Goal: Subscribe to service/newsletter

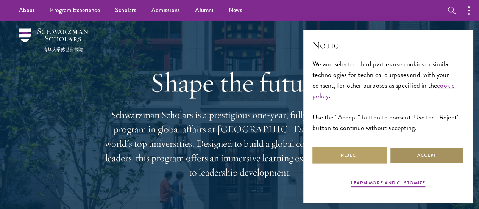
click at [431, 149] on button "Accept" at bounding box center [426, 154] width 74 height 17
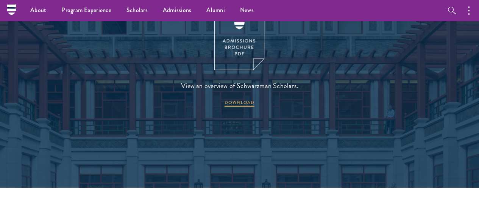
scroll to position [984, 0]
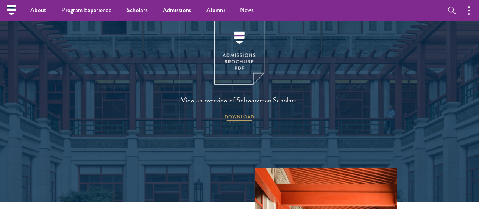
click at [241, 122] on span "DOWNLOAD" at bounding box center [239, 117] width 30 height 9
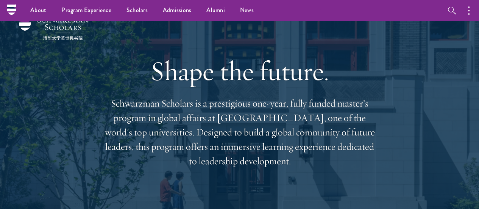
scroll to position [0, 0]
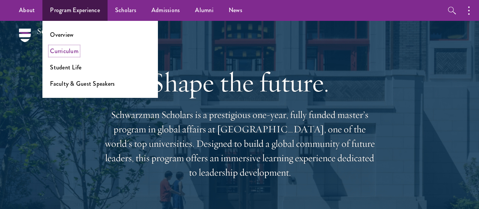
click at [65, 52] on link "Curriculum" at bounding box center [64, 51] width 28 height 9
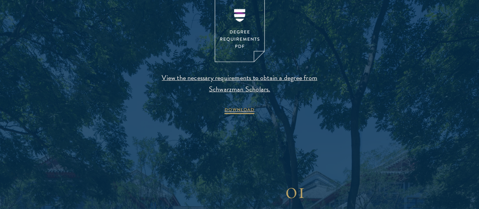
scroll to position [833, 0]
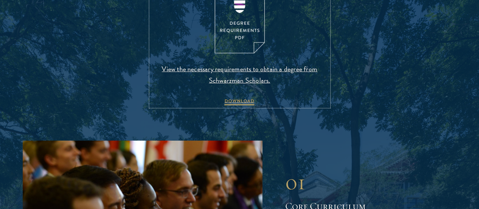
click at [248, 86] on span "View the necessary requirements to obtain a degree from Schwarzman Scholars." at bounding box center [240, 74] width 178 height 23
click at [238, 54] on img at bounding box center [240, 21] width 50 height 65
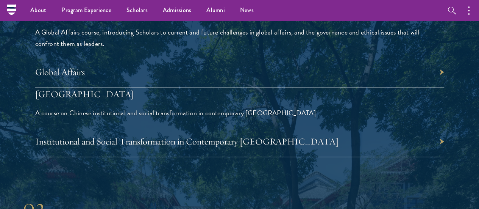
scroll to position [1741, 0]
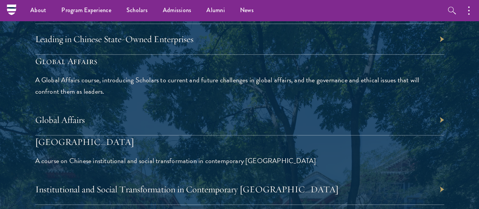
click at [405, 104] on div "Global Affairs" at bounding box center [239, 119] width 409 height 31
click at [408, 104] on div "Global Affairs" at bounding box center [239, 119] width 409 height 31
click at [413, 104] on div "Global Affairs" at bounding box center [239, 119] width 409 height 31
click at [89, 114] on link "Global Affairs" at bounding box center [64, 119] width 50 height 11
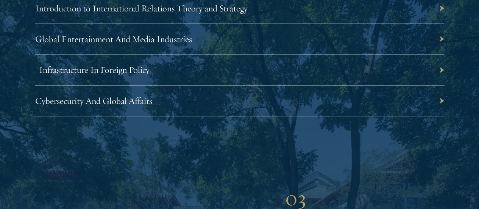
scroll to position [2498, 0]
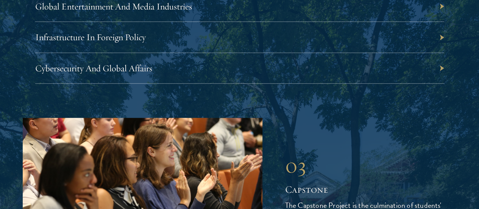
click at [413, 53] on div "Infrastructure In Foreign Policy" at bounding box center [239, 37] width 409 height 31
click at [149, 43] on link "Infrastructure In Foreign Policy" at bounding box center [94, 36] width 110 height 11
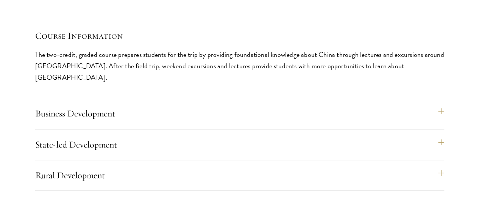
scroll to position [3254, 0]
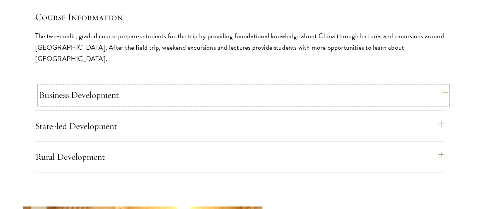
click at [313, 86] on button "Business Development" at bounding box center [243, 95] width 409 height 18
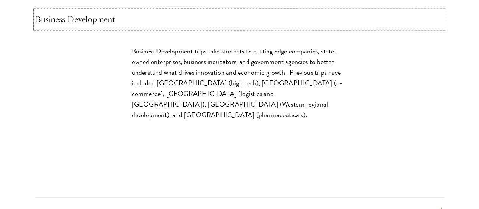
scroll to position [3368, 0]
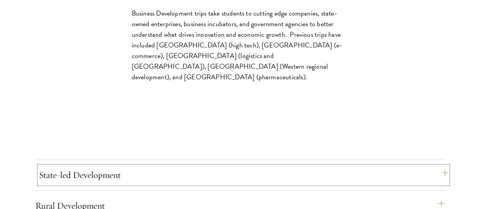
click at [310, 165] on button "State-led Development" at bounding box center [243, 174] width 409 height 18
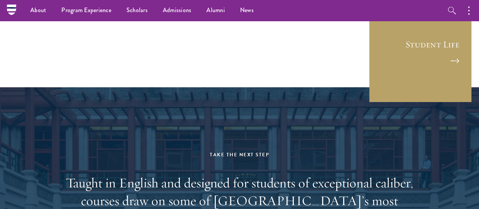
scroll to position [4468, 0]
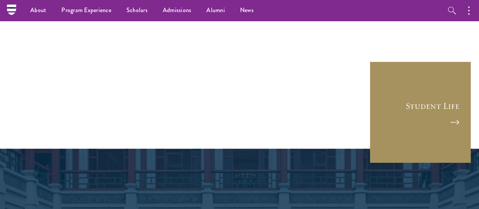
click at [383, 61] on link "Student Life" at bounding box center [420, 112] width 102 height 102
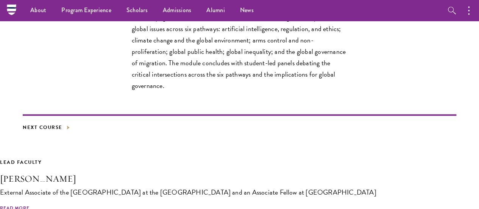
scroll to position [265, 0]
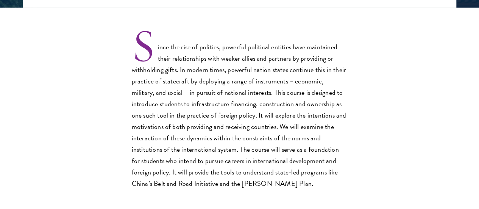
scroll to position [265, 0]
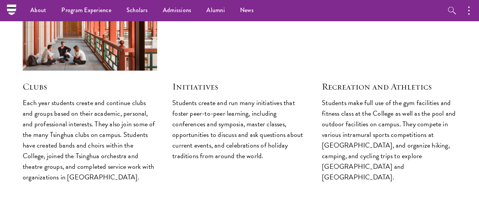
scroll to position [1908, 0]
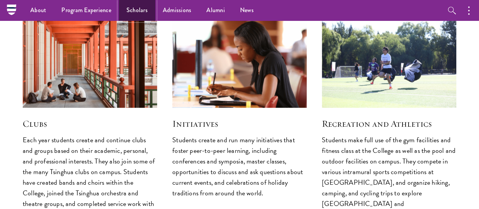
click at [140, 9] on link "Scholars" at bounding box center [137, 10] width 36 height 21
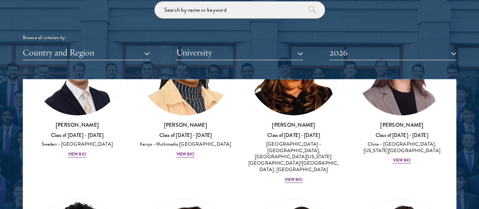
scroll to position [1741, 0]
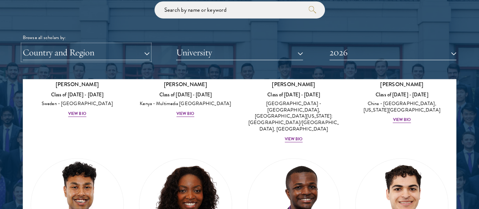
click at [147, 45] on button "Country and Region" at bounding box center [86, 53] width 127 height 16
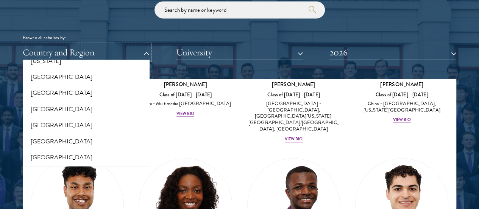
scroll to position [530, 0]
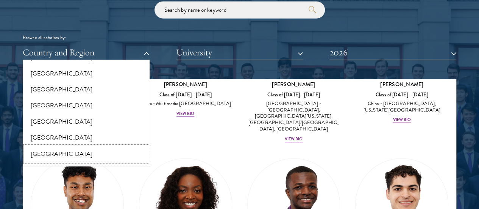
click at [74, 146] on button "[GEOGRAPHIC_DATA]" at bounding box center [86, 154] width 122 height 16
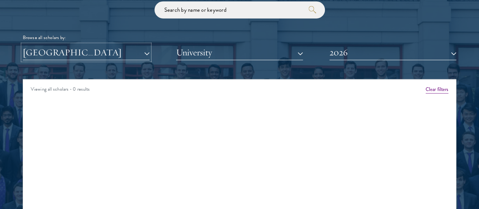
click at [147, 45] on button "[GEOGRAPHIC_DATA]" at bounding box center [86, 53] width 127 height 16
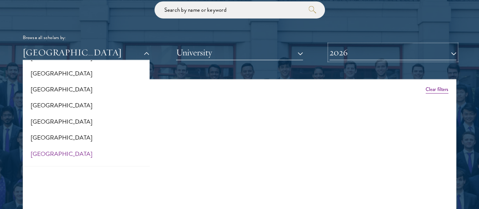
click at [391, 45] on button "2026" at bounding box center [392, 53] width 127 height 16
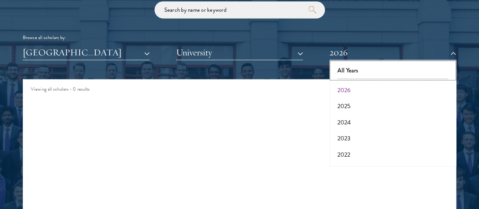
click at [372, 62] on button "All Years" at bounding box center [392, 70] width 122 height 16
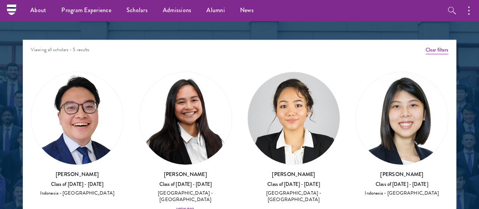
scroll to position [946, 0]
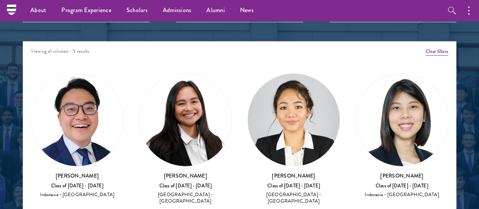
click at [159, 171] on h3 "Faye Simanjuntak" at bounding box center [185, 175] width 93 height 8
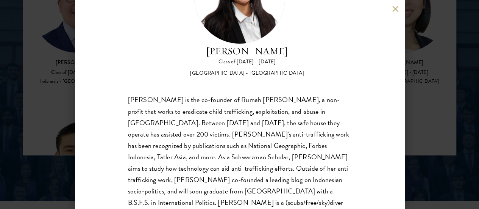
scroll to position [1059, 0]
click at [393, 9] on button at bounding box center [395, 9] width 6 height 6
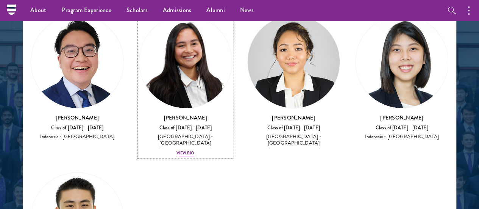
scroll to position [966, 0]
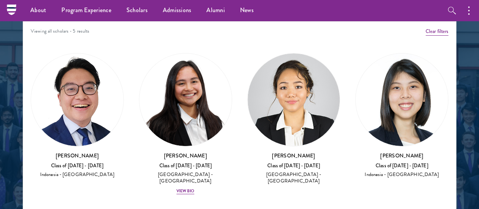
click at [247, 151] on h3 "Tara Subba" at bounding box center [293, 155] width 93 height 8
click at [96, 171] on div "Indonesia - National University of Singapore" at bounding box center [77, 174] width 93 height 6
drag, startPoint x: 91, startPoint y: 145, endPoint x: 183, endPoint y: 139, distance: 92.2
click at [143, 140] on div "Amber Class of 2025 - 2026 China - Peking University View Bio Cirenquji Class o…" at bounding box center [239, 196] width 433 height 307
click at [254, 151] on div "Tara Subba Class of 2016 - 2017 Indonesia - Durham University" at bounding box center [293, 167] width 93 height 33
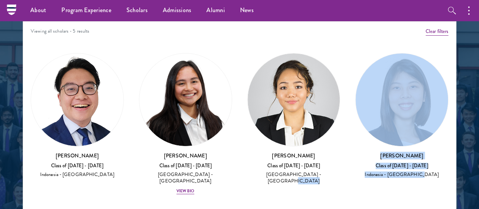
drag, startPoint x: 266, startPoint y: 140, endPoint x: 285, endPoint y: 138, distance: 19.0
click at [279, 139] on div "Amber Class of 2025 - 2026 China - Peking University View Bio Cirenquji Class o…" at bounding box center [239, 196] width 433 height 307
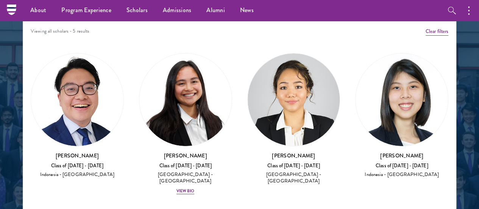
drag, startPoint x: 350, startPoint y: 140, endPoint x: 394, endPoint y: 140, distance: 43.5
click at [363, 140] on div "Amber Class of 2025 - 2026 China - Peking University View Bio Cirenquji Class o…" at bounding box center [239, 196] width 433 height 307
drag, startPoint x: 395, startPoint y: 140, endPoint x: 385, endPoint y: 140, distance: 10.2
click at [394, 140] on div "Amber Class of 2025 - 2026 China - Peking University View Bio Cirenquji Class o…" at bounding box center [239, 196] width 433 height 307
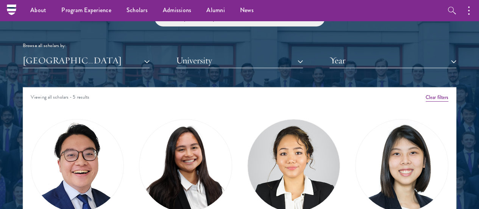
scroll to position [814, 0]
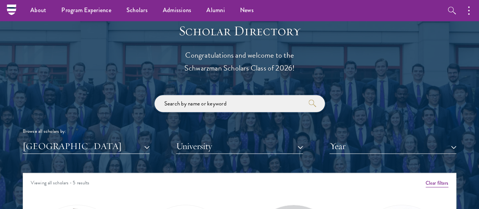
click at [242, 95] on input "search" at bounding box center [239, 103] width 170 height 17
type input "b"
click at [149, 138] on button "[GEOGRAPHIC_DATA]" at bounding box center [86, 146] width 127 height 16
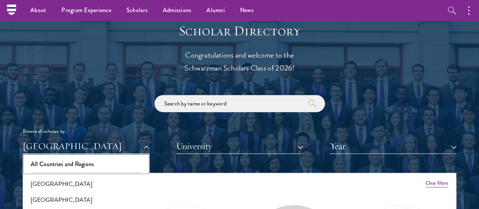
click at [106, 156] on button "All Countries and Regions" at bounding box center [86, 164] width 122 height 16
click at [209, 95] on input "search" at bounding box center [239, 103] width 170 height 17
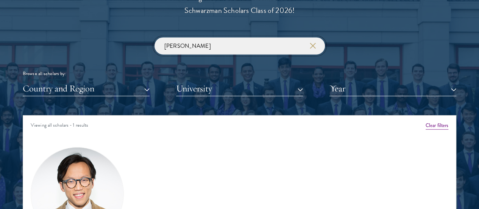
scroll to position [966, 0]
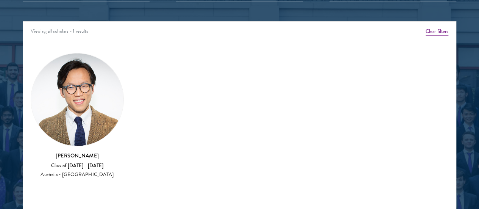
type input "bo seo"
click at [98, 151] on div "Bo Seo Class of 2017 - 2018 Australia - Harvard University" at bounding box center [77, 164] width 93 height 27
click at [99, 171] on div "Australia - Harvard University" at bounding box center [77, 174] width 93 height 6
click at [83, 171] on div "Australia - Harvard University" at bounding box center [77, 174] width 93 height 6
click at [86, 151] on div "Bo Seo Class of 2017 - 2018 Australia - Harvard University" at bounding box center [77, 164] width 93 height 27
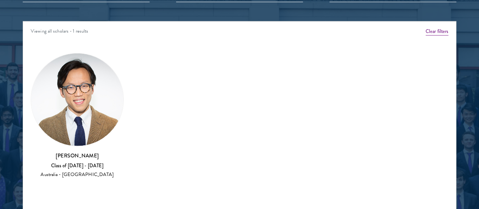
click at [89, 171] on div "Australia - Harvard University" at bounding box center [77, 174] width 93 height 6
click at [88, 151] on div "Bo Seo Class of 2017 - 2018 Australia - Harvard University" at bounding box center [77, 164] width 93 height 27
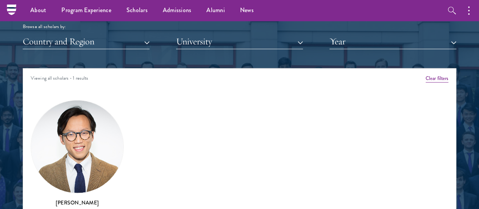
scroll to position [852, 0]
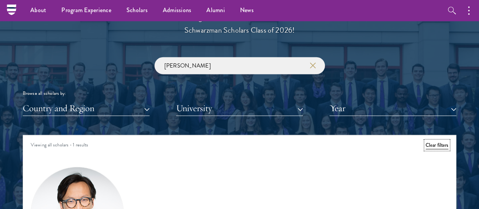
drag, startPoint x: 429, startPoint y: 126, endPoint x: 234, endPoint y: 140, distance: 195.8
click at [429, 141] on button "Clear filters" at bounding box center [436, 145] width 23 height 8
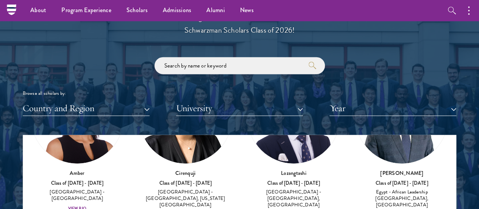
scroll to position [114, 0]
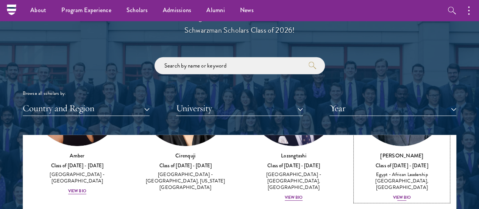
click at [392, 194] on div "View Bio" at bounding box center [401, 197] width 18 height 6
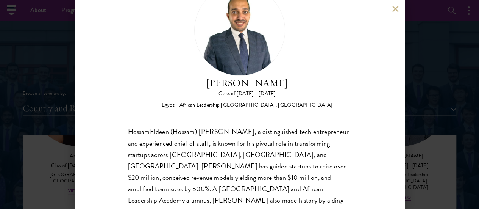
scroll to position [70, 0]
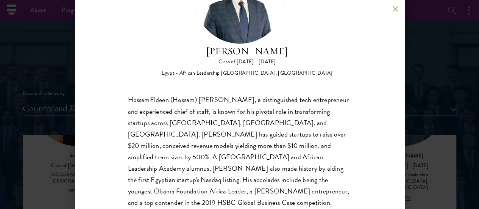
click at [393, 11] on button at bounding box center [395, 9] width 6 height 6
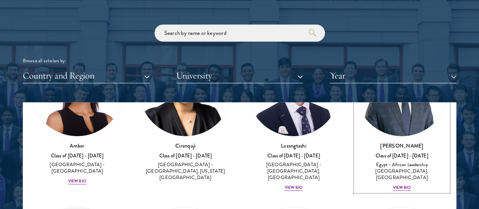
scroll to position [182, 0]
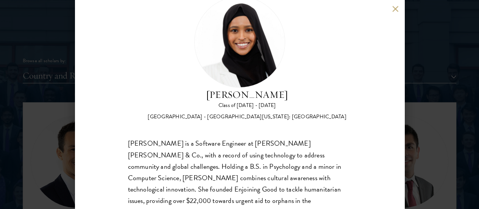
scroll to position [19, 0]
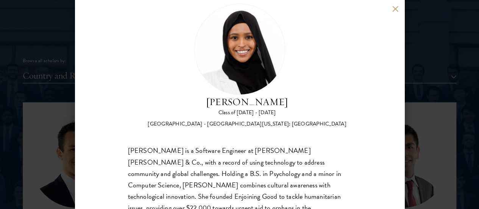
click at [391, 12] on div "Samia Abdi Class of 2025 - 2026 United States of America - University of Minnes…" at bounding box center [239, 104] width 329 height 209
click at [395, 9] on button at bounding box center [395, 9] width 6 height 6
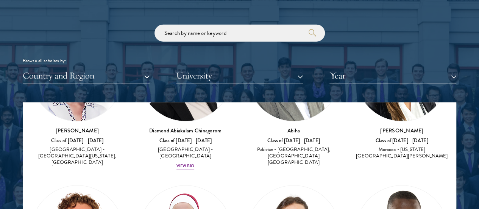
scroll to position [507, 0]
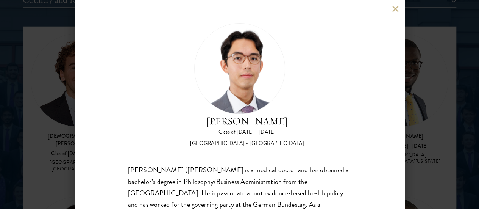
click at [393, 9] on button at bounding box center [395, 9] width 6 height 6
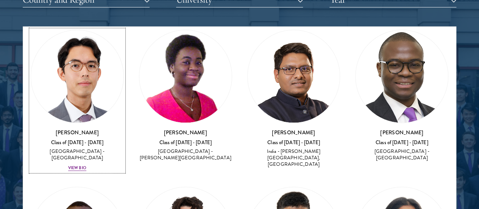
scroll to position [688, 0]
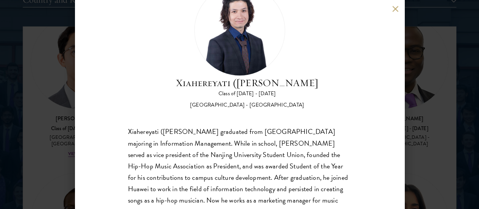
scroll to position [76, 0]
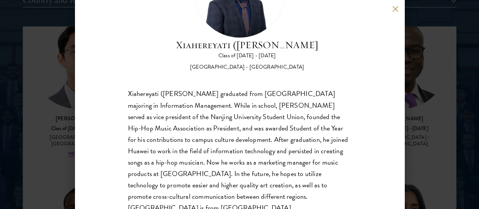
click at [394, 8] on button at bounding box center [395, 9] width 6 height 6
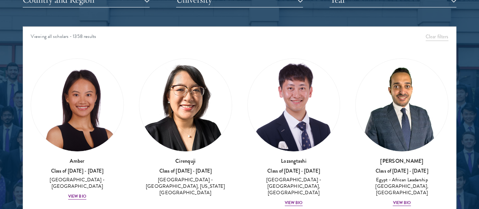
click at [452, 31] on div at bounding box center [239, 65] width 479 height 468
click at [450, 34] on div at bounding box center [239, 65] width 479 height 468
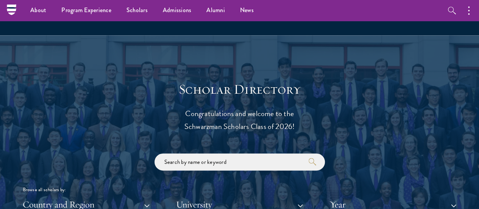
scroll to position [740, 0]
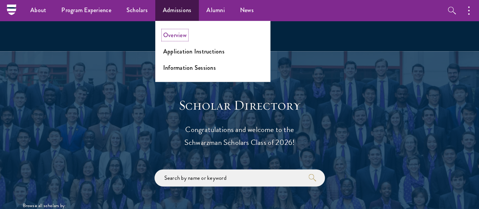
click at [184, 38] on link "Overview" at bounding box center [174, 35] width 23 height 9
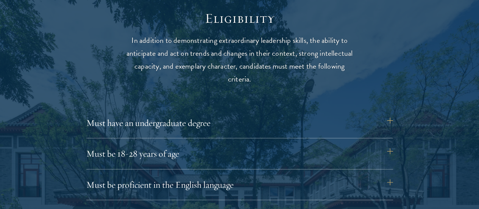
scroll to position [984, 0]
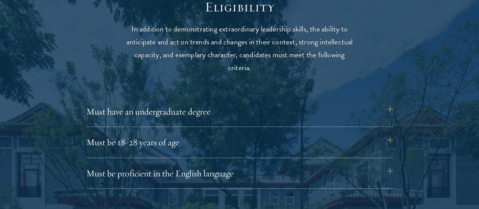
click at [384, 104] on button "Must have an undergraduate degree" at bounding box center [243, 111] width 307 height 18
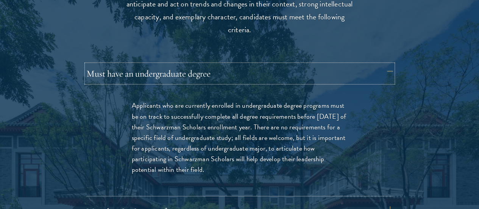
scroll to position [1060, 0]
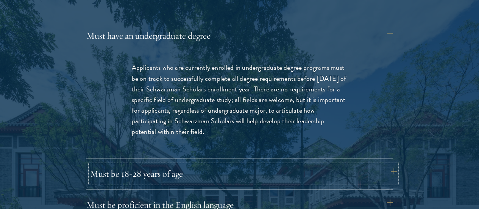
click at [356, 164] on button "Must be 18-28 years of age" at bounding box center [243, 173] width 307 height 18
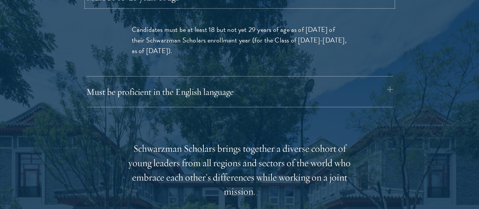
scroll to position [1135, 0]
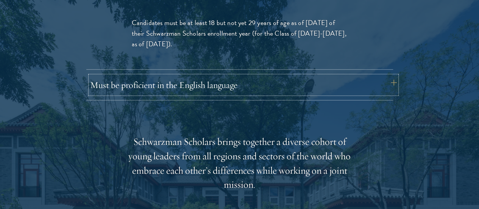
click at [306, 76] on button "Must be proficient in the English language" at bounding box center [243, 85] width 307 height 18
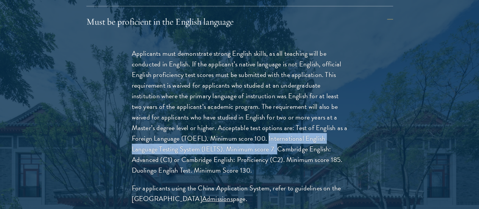
drag, startPoint x: 163, startPoint y: 134, endPoint x: 186, endPoint y: 150, distance: 27.9
click at [186, 150] on p "Applicants must demonstrate strong English skills, as all teaching will be cond…" at bounding box center [240, 112] width 216 height 128
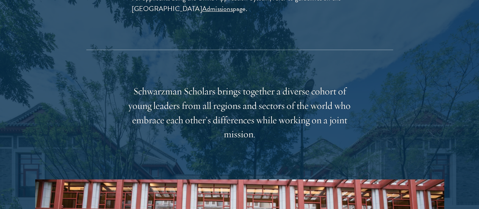
scroll to position [1476, 0]
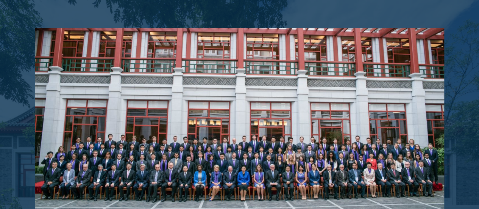
drag, startPoint x: 192, startPoint y: 157, endPoint x: 44, endPoint y: 156, distance: 148.7
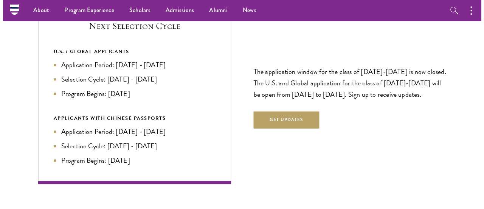
scroll to position [1779, 0]
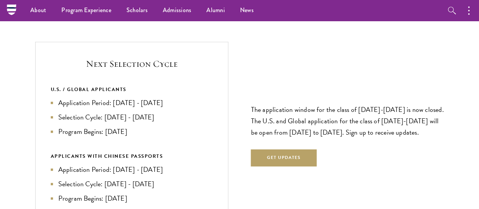
drag, startPoint x: 149, startPoint y: 140, endPoint x: 165, endPoint y: 148, distance: 17.1
click at [165, 164] on li "Application Period: [DATE] - [DATE]" at bounding box center [132, 169] width 162 height 11
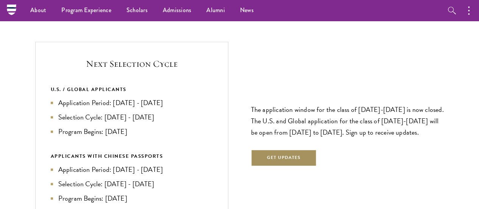
click at [287, 149] on button "Get Updates" at bounding box center [284, 157] width 66 height 17
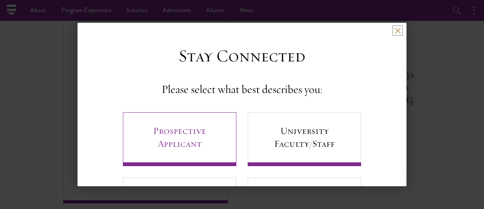
scroll to position [38, 0]
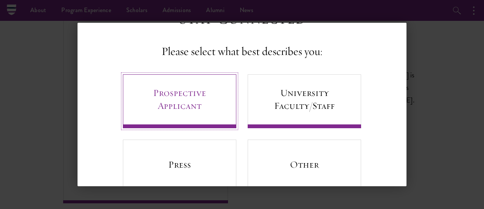
click at [208, 107] on link "Prospective Applicant" at bounding box center [180, 101] width 114 height 54
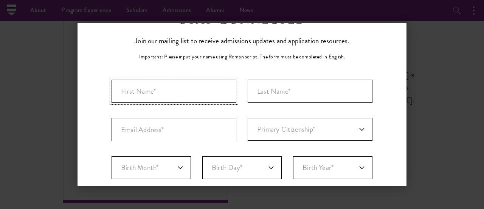
click at [221, 91] on input "First Name*" at bounding box center [174, 90] width 125 height 23
type input "Fidella"
type input "Novilya"
type input "[EMAIL_ADDRESS][DOMAIN_NAME]"
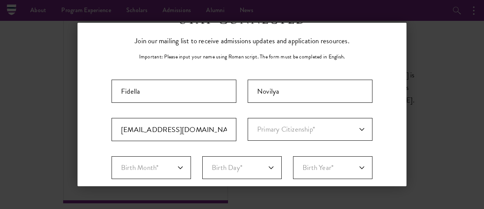
select select "ID"
type input "KABUPATEN [GEOGRAPHIC_DATA]"
select select
click at [281, 132] on select "Primary Citizenship* [GEOGRAPHIC_DATA] [DEMOGRAPHIC_DATA] [DEMOGRAPHIC_DATA] [D…" at bounding box center [310, 129] width 125 height 23
select select "ID"
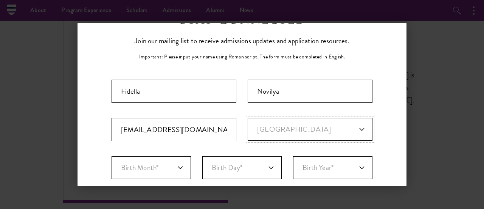
click at [248, 118] on select "Primary Citizenship* [GEOGRAPHIC_DATA] [DEMOGRAPHIC_DATA] [DEMOGRAPHIC_DATA] [D…" at bounding box center [310, 129] width 125 height 23
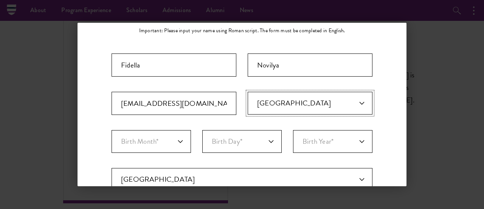
scroll to position [76, 0]
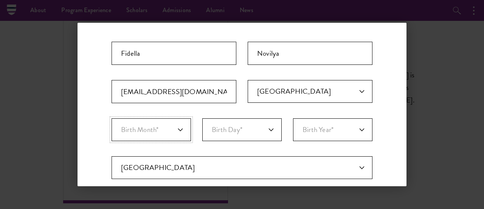
click at [178, 129] on select "Birth Month* January February March April May June July August September Octobe…" at bounding box center [151, 129] width 79 height 23
click at [157, 135] on select "Birth Month* January February March April May June July August September Octobe…" at bounding box center [151, 129] width 79 height 23
select select "01"
click at [112, 118] on select "Birth Month* January February March April May June July August September Octobe…" at bounding box center [151, 129] width 79 height 23
drag, startPoint x: 244, startPoint y: 123, endPoint x: 242, endPoint y: 118, distance: 5.8
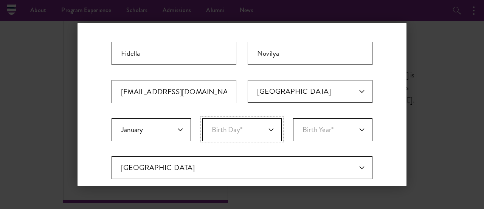
click at [244, 121] on select "Birth Day* 1 2 3 4 5 6 7 8 9 10 11 12 13 14 15 16 17 18 19 20 21 22 23 24 25 26…" at bounding box center [241, 129] width 79 height 23
select select "15"
click at [202, 118] on select "Birth Day* 1 2 3 4 5 6 7 8 9 10 11 12 13 14 15 16 17 18 19 20 21 22 23 24 25 26…" at bounding box center [241, 129] width 79 height 23
click at [316, 134] on select "Birth Year* [DEMOGRAPHIC_DATA] [DEMOGRAPHIC_DATA] [DEMOGRAPHIC_DATA] [DEMOGRAPH…" at bounding box center [332, 129] width 79 height 23
select select "2002"
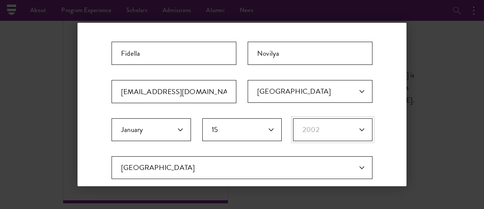
click at [293, 118] on select "Birth Year* [DEMOGRAPHIC_DATA] [DEMOGRAPHIC_DATA] [DEMOGRAPHIC_DATA] [DEMOGRAPH…" at bounding box center [332, 129] width 79 height 23
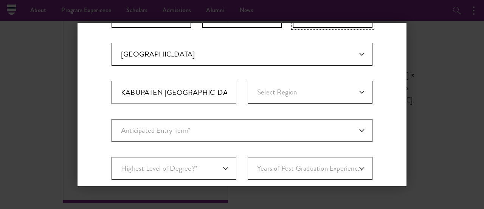
scroll to position [189, 0]
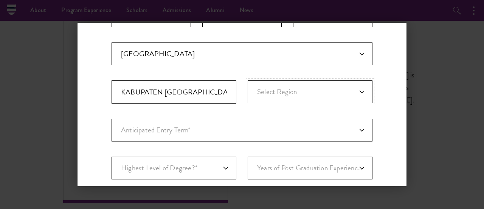
click at [291, 90] on select "Select Region [GEOGRAPHIC_DATA] [GEOGRAPHIC_DATA] [GEOGRAPHIC_DATA] [GEOGRAPHIC…" at bounding box center [310, 91] width 125 height 23
select select "[GEOGRAPHIC_DATA]"
click at [248, 80] on select "Select Region [GEOGRAPHIC_DATA] [GEOGRAPHIC_DATA] [GEOGRAPHIC_DATA] [GEOGRAPHIC…" at bounding box center [310, 91] width 125 height 23
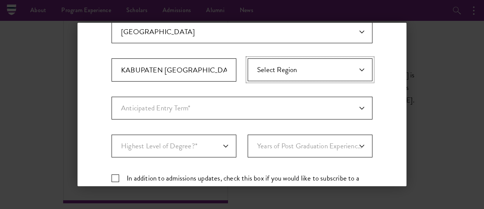
scroll to position [227, 0]
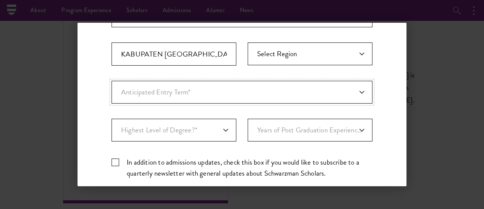
click at [237, 93] on select "Anticipated Entry Term* Just Exploring" at bounding box center [242, 92] width 261 height 23
click at [112, 81] on select "Anticipated Entry Term* Just Exploring" at bounding box center [242, 92] width 261 height 23
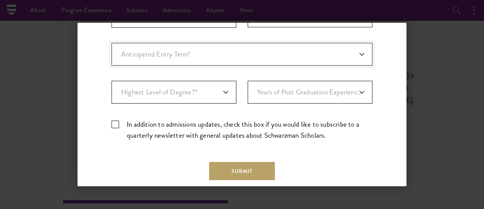
click at [238, 51] on select "Anticipated Entry Term* Just Exploring" at bounding box center [242, 54] width 261 height 23
click at [226, 90] on select "Highest Level of Degree?* PHD Bachelor's Master's Current Undergraduate Student" at bounding box center [174, 92] width 125 height 23
select select "baef124f-e103-44b1-8ca6-5d0669438e44"
click at [112, 81] on select "Highest Level of Degree?* PHD Bachelor's Master's Current Undergraduate Student" at bounding box center [174, 92] width 125 height 23
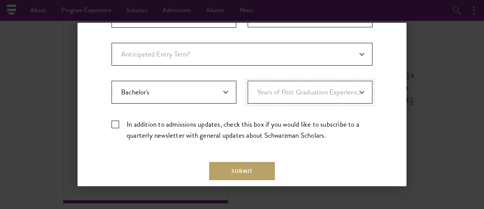
click at [294, 90] on select "Years of Post Graduation Experience?* 1 2 3 4 5 6 7 8 9 10" at bounding box center [310, 92] width 125 height 23
select select "1"
click at [248, 81] on select "Years of Post Graduation Experience?* 1 2 3 4 5 6 7 8 9 10" at bounding box center [310, 92] width 125 height 23
click at [116, 121] on label "In addition to admissions updates, check this box if you would like to subscrib…" at bounding box center [242, 129] width 261 height 22
click at [116, 121] on input "In addition to admissions updates, check this box if you would like to subscrib…" at bounding box center [242, 120] width 261 height 5
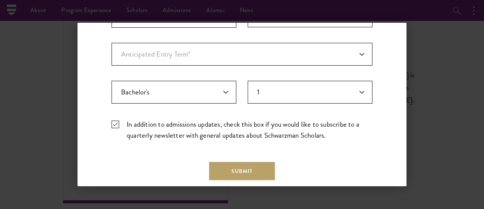
drag, startPoint x: 115, startPoint y: 120, endPoint x: 132, endPoint y: 134, distance: 22.0
click at [115, 121] on label "In addition to admissions updates, check this box if you would like to subscrib…" at bounding box center [242, 129] width 261 height 22
click at [115, 121] on input "In addition to admissions updates, check this box if you would like to subscrib…" at bounding box center [242, 120] width 261 height 5
click at [118, 119] on label "In addition to admissions updates, check this box if you would like to subscrib…" at bounding box center [242, 129] width 261 height 22
click at [118, 119] on input "In addition to admissions updates, check this box if you would like to subscrib…" at bounding box center [242, 120] width 261 height 5
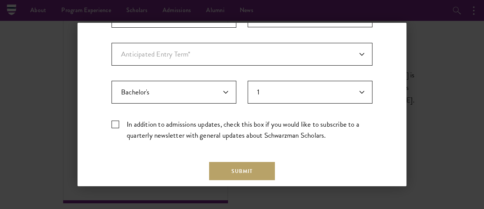
checkbox input "true"
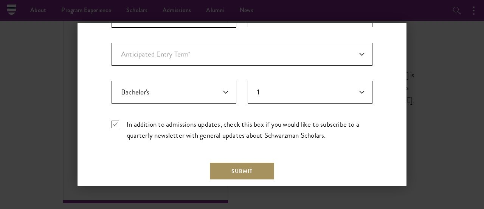
click at [234, 170] on button "Submit" at bounding box center [242, 171] width 66 height 18
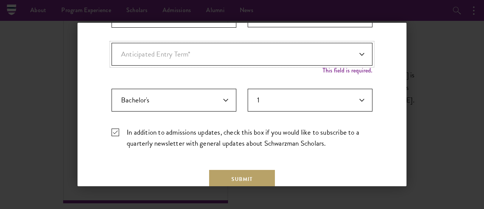
click at [279, 53] on select "Anticipated Entry Term* Just Exploring" at bounding box center [242, 54] width 261 height 23
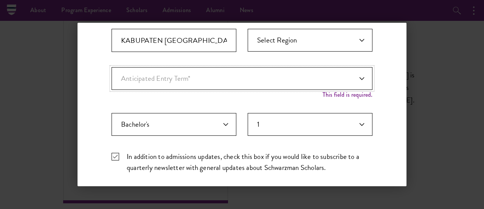
scroll to position [251, 0]
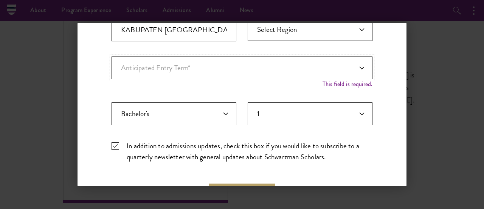
click at [235, 67] on select "Anticipated Entry Term* Just Exploring" at bounding box center [242, 67] width 261 height 23
select select "a6790467-ebe7-4045-a56a-66c1cae98076"
click at [112, 56] on select "Anticipated Entry Term* Just Exploring" at bounding box center [242, 67] width 261 height 23
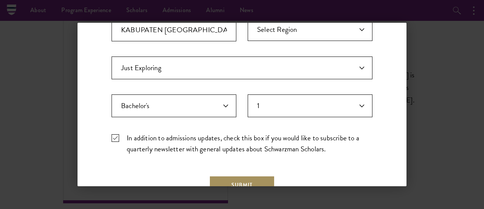
click at [253, 182] on button "Submit" at bounding box center [242, 184] width 66 height 18
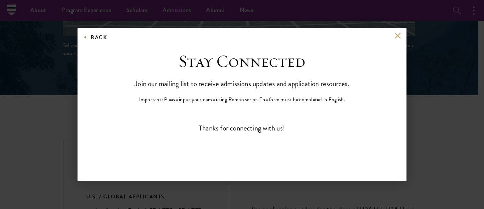
scroll to position [0, 0]
click at [401, 37] on button at bounding box center [398, 36] width 6 height 6
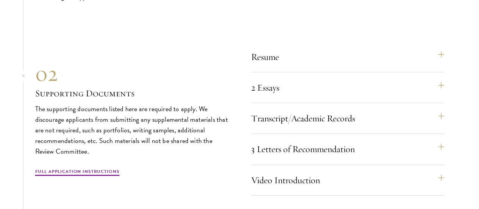
scroll to position [2527, 0]
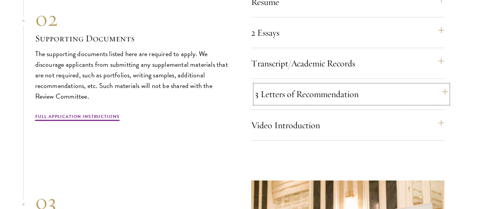
click at [363, 103] on button "3 Letters of Recommendation" at bounding box center [351, 94] width 193 height 18
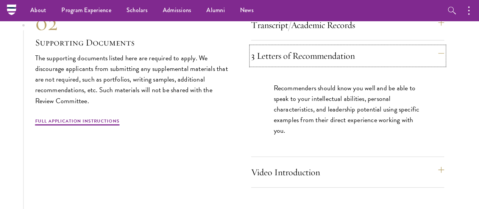
scroll to position [2325, 0]
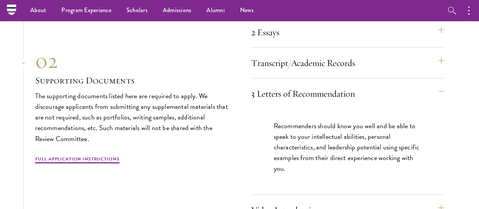
click at [330, 11] on button "Resume" at bounding box center [351, 1] width 193 height 18
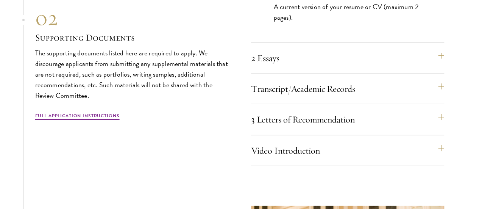
scroll to position [2363, 0]
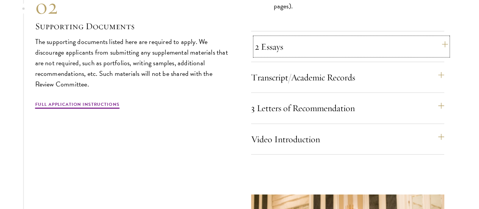
click at [344, 56] on button "2 Essays" at bounding box center [351, 46] width 193 height 18
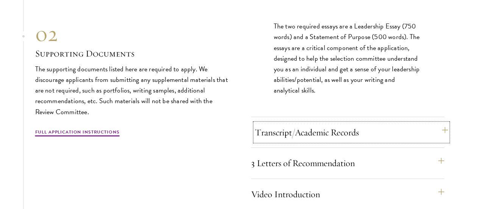
click at [338, 141] on button "Transcript/Academic Records" at bounding box center [351, 132] width 193 height 18
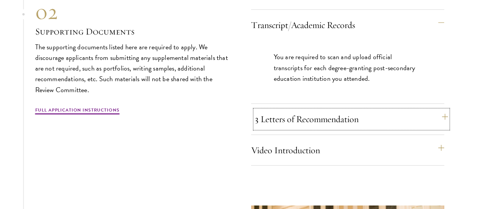
click at [331, 128] on button "3 Letters of Recommendation" at bounding box center [351, 119] width 193 height 18
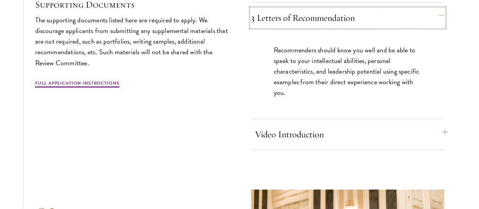
scroll to position [2439, 0]
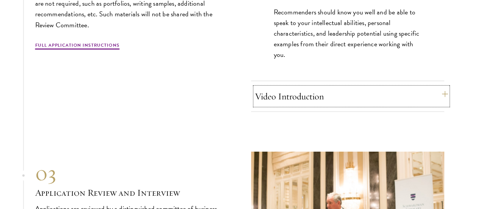
click at [311, 105] on button "Video Introduction" at bounding box center [351, 96] width 193 height 18
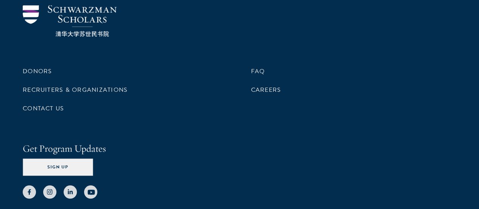
scroll to position [3853, 0]
